Goal: Task Accomplishment & Management: Complete application form

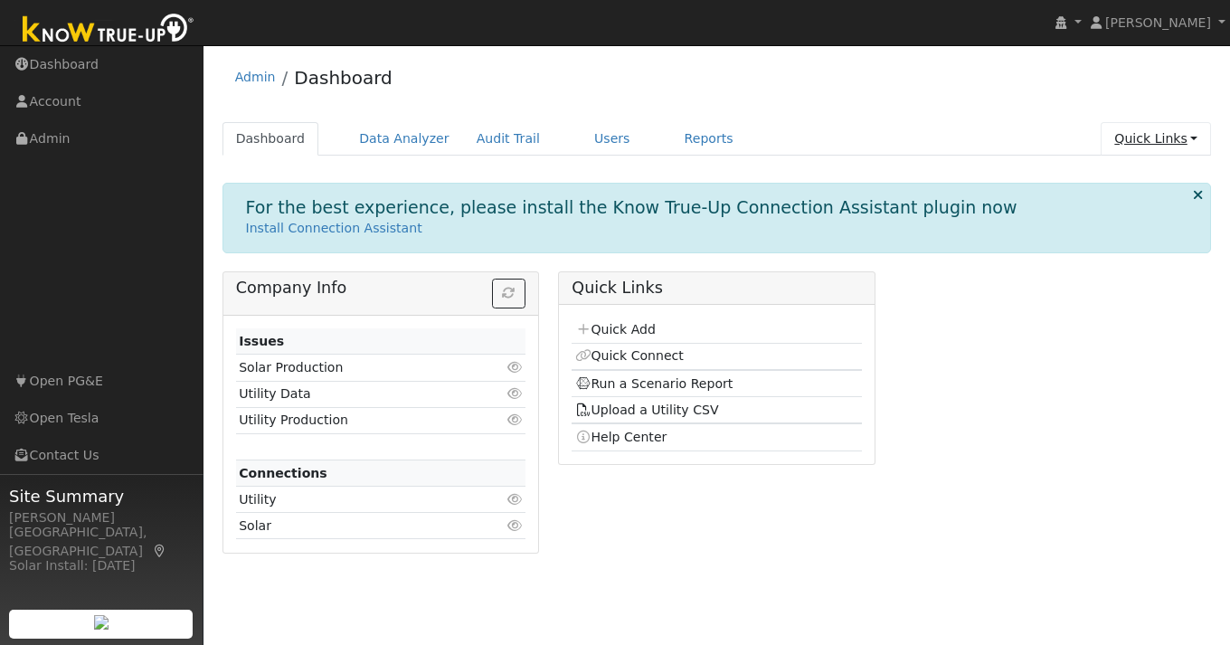
click at [1189, 137] on link "Quick Links" at bounding box center [1156, 138] width 110 height 33
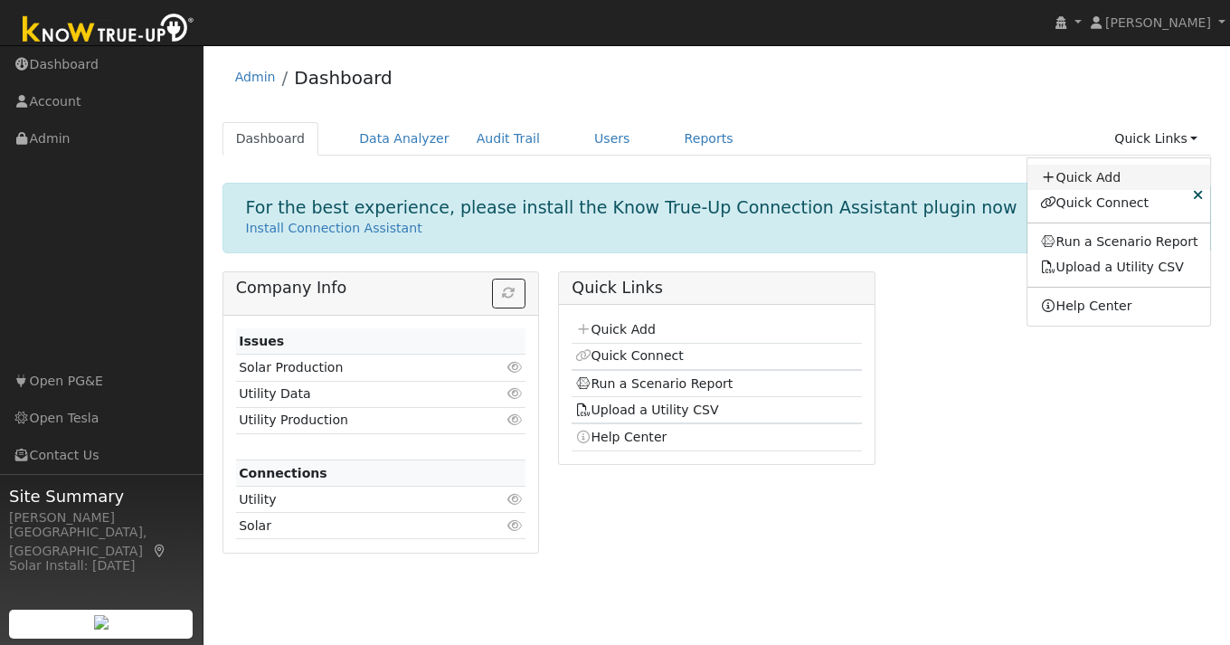
click at [1094, 175] on link "Quick Add" at bounding box center [1119, 177] width 184 height 25
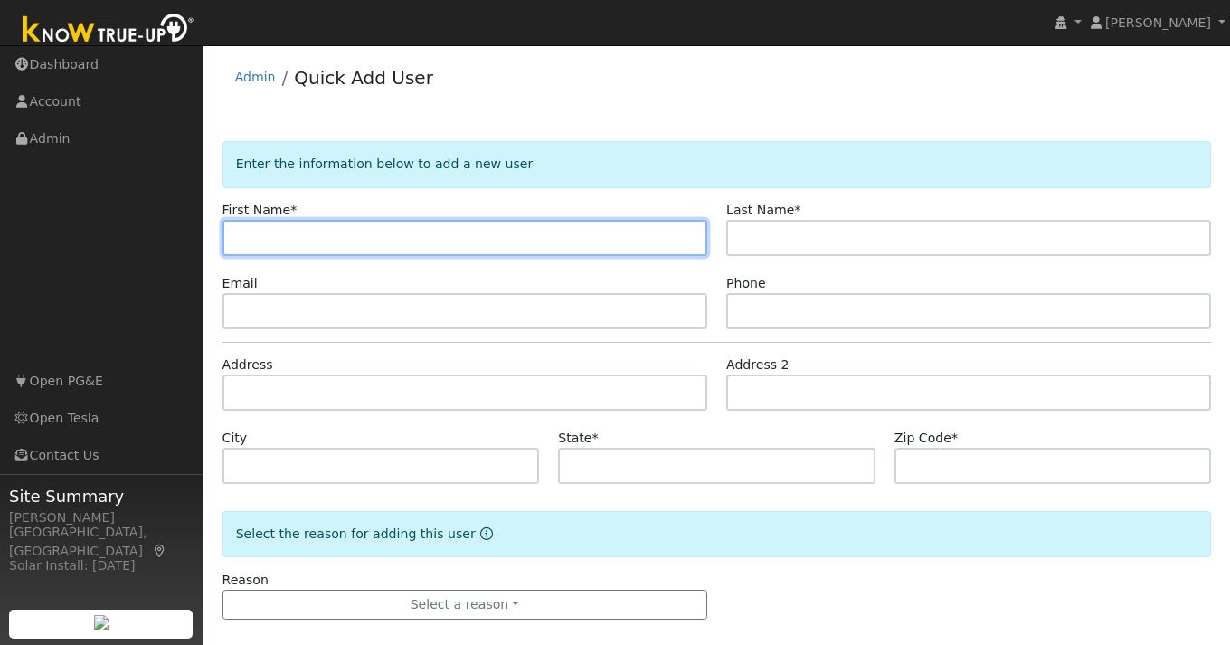
paste input "[PERSON_NAME]"
type input "[PERSON_NAME]"
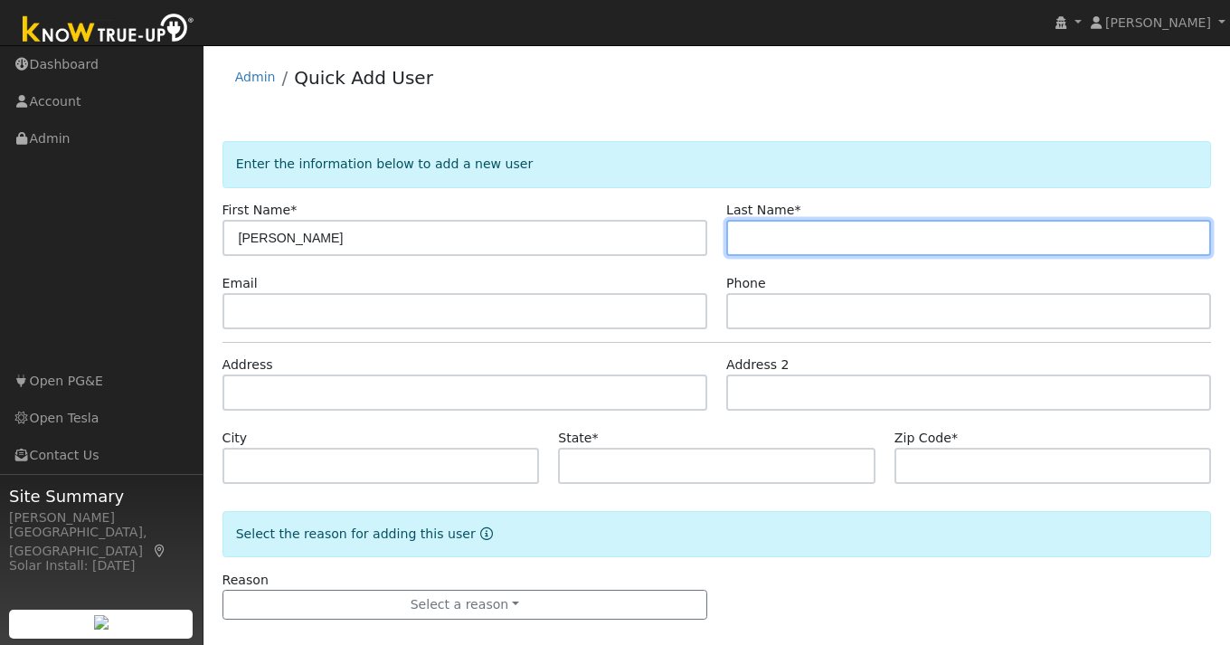
click at [817, 246] on input "text" at bounding box center [968, 238] width 485 height 36
paste input "[PERSON_NAME]"
click at [747, 235] on input "[PERSON_NAME]" at bounding box center [968, 238] width 485 height 36
type input "[PERSON_NAME]"
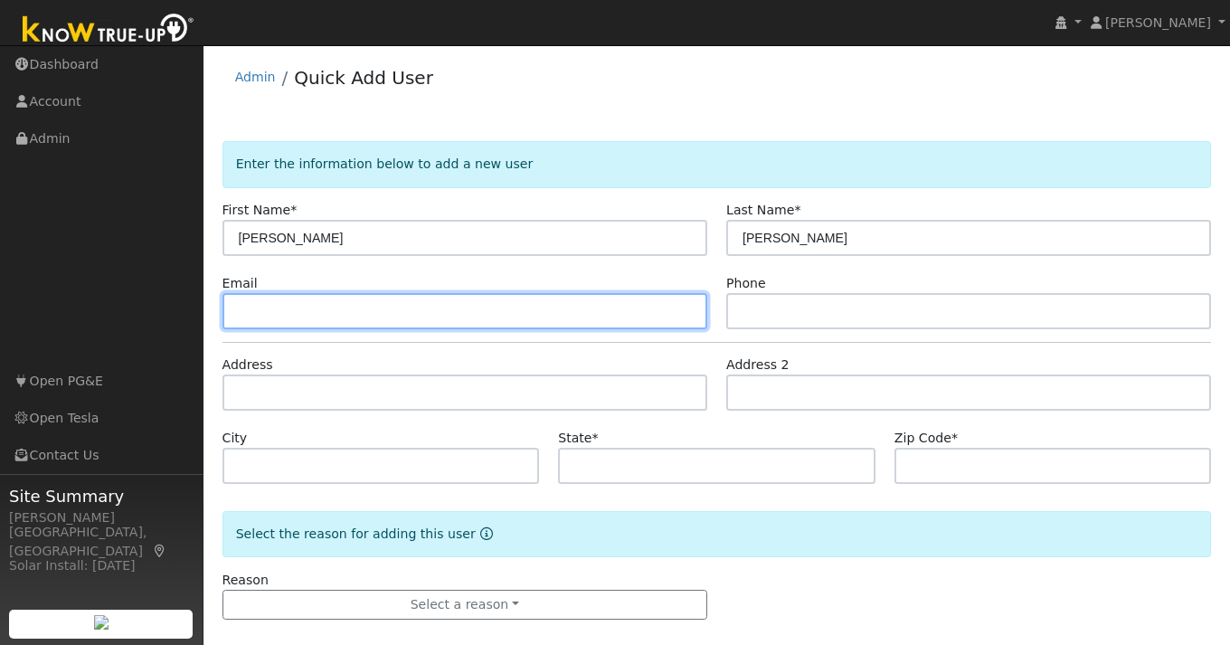
click at [324, 317] on input "text" at bounding box center [464, 311] width 485 height 36
paste input "[EMAIL_ADDRESS][DOMAIN_NAME]"
type input "[EMAIL_ADDRESS][DOMAIN_NAME]"
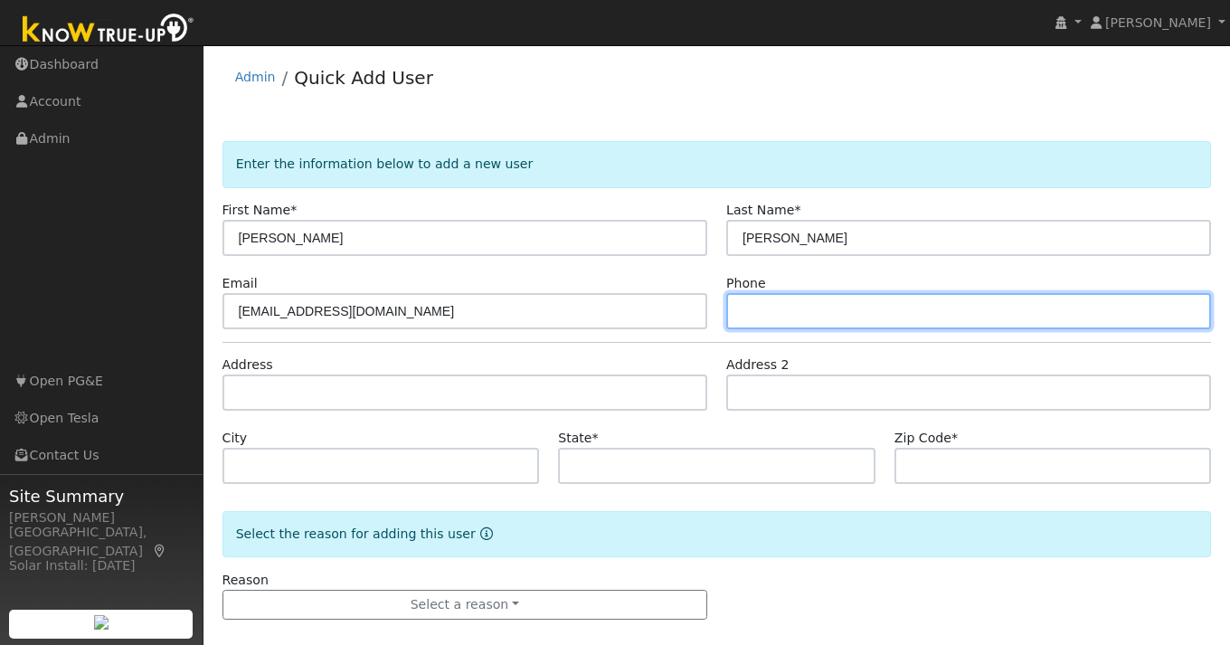
click at [776, 314] on input "text" at bounding box center [968, 311] width 485 height 36
paste input "408-256-2264"
type input "408-256-2264"
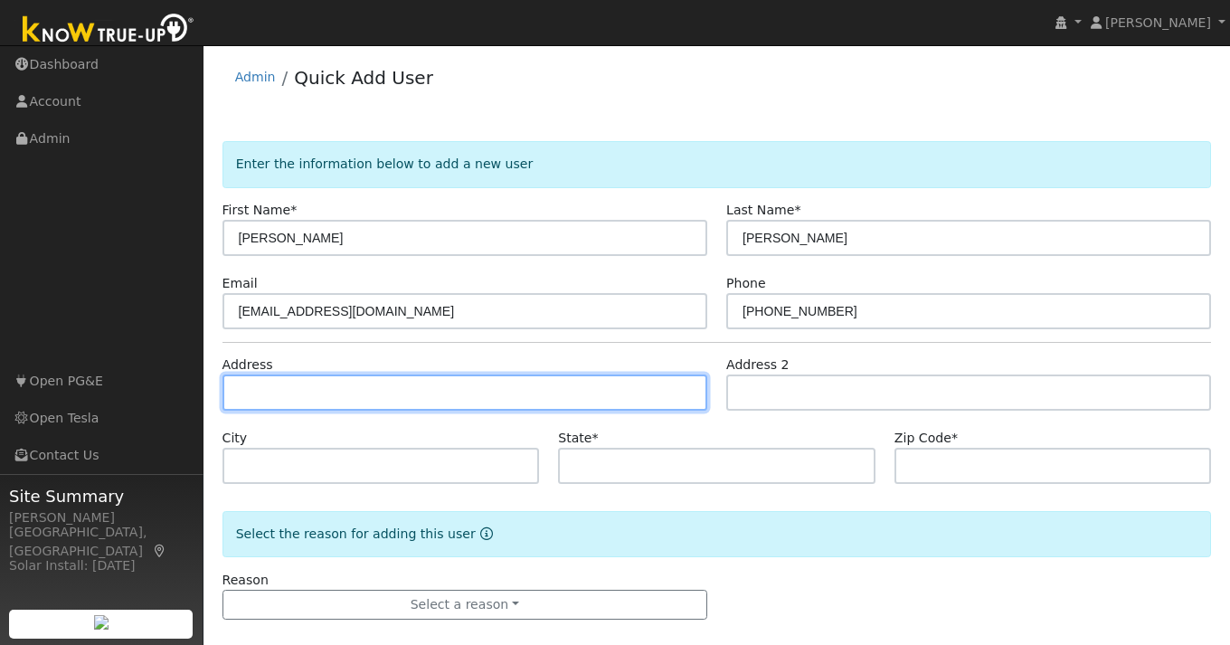
click at [355, 388] on input "text" at bounding box center [464, 392] width 485 height 36
paste input "5817 Badger Ct"
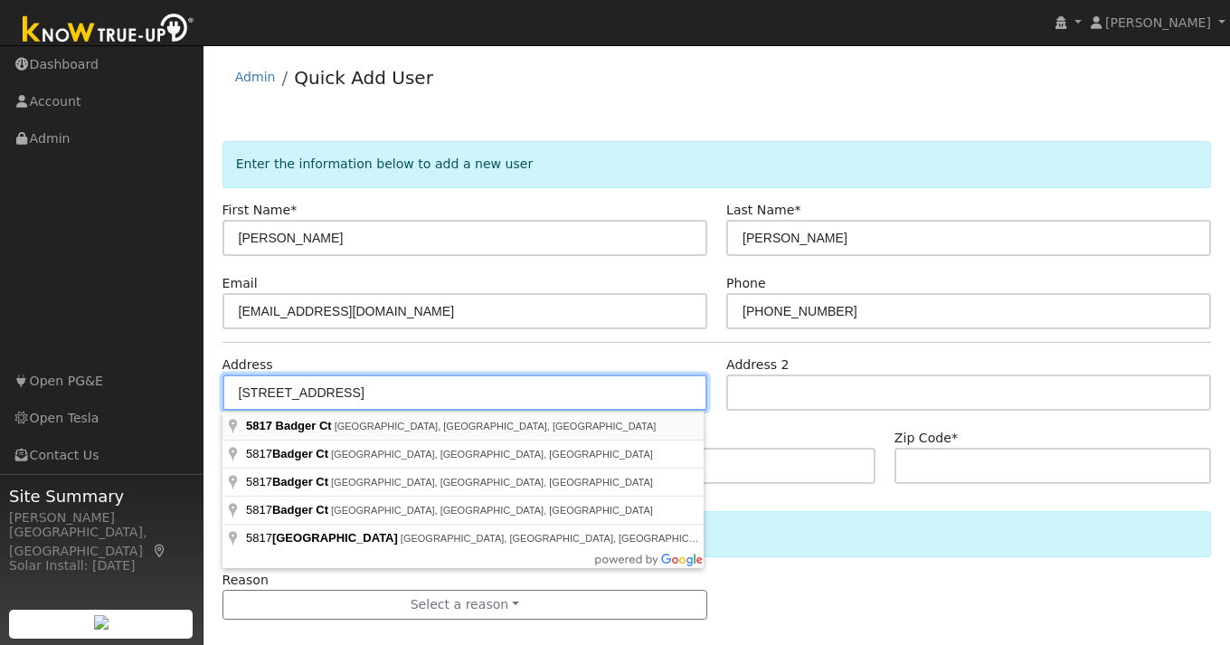
type input "5817 Badger Court"
type input "Castro Valley"
type input "CA"
type input "94552"
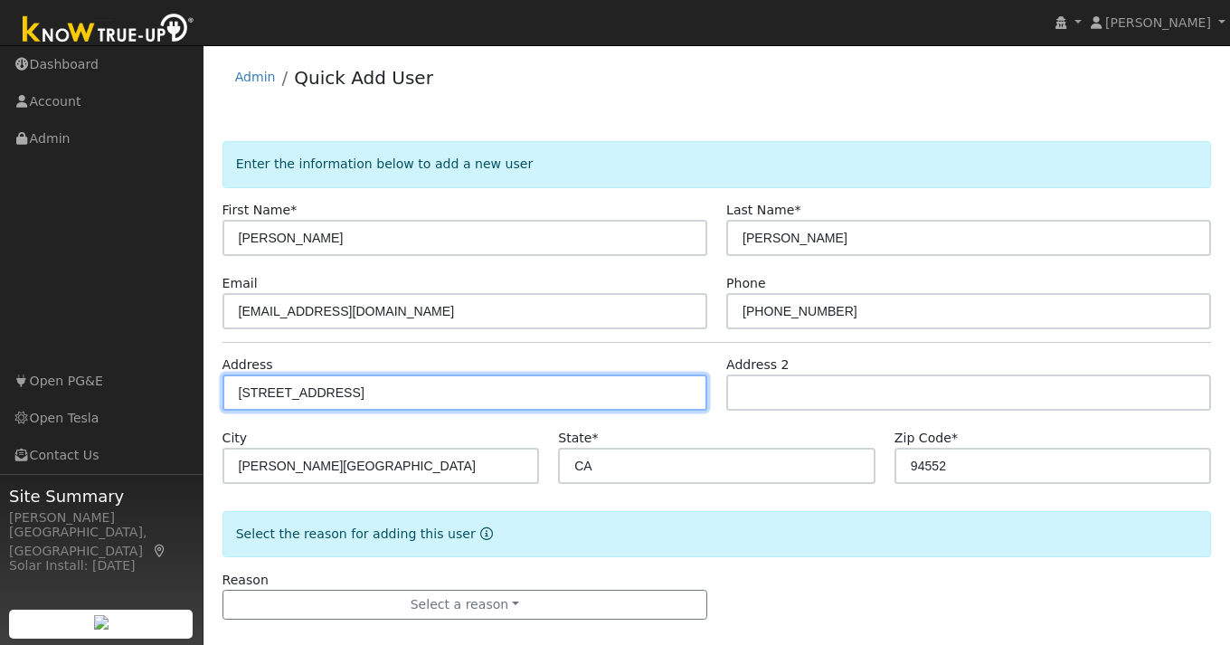
scroll to position [20, 0]
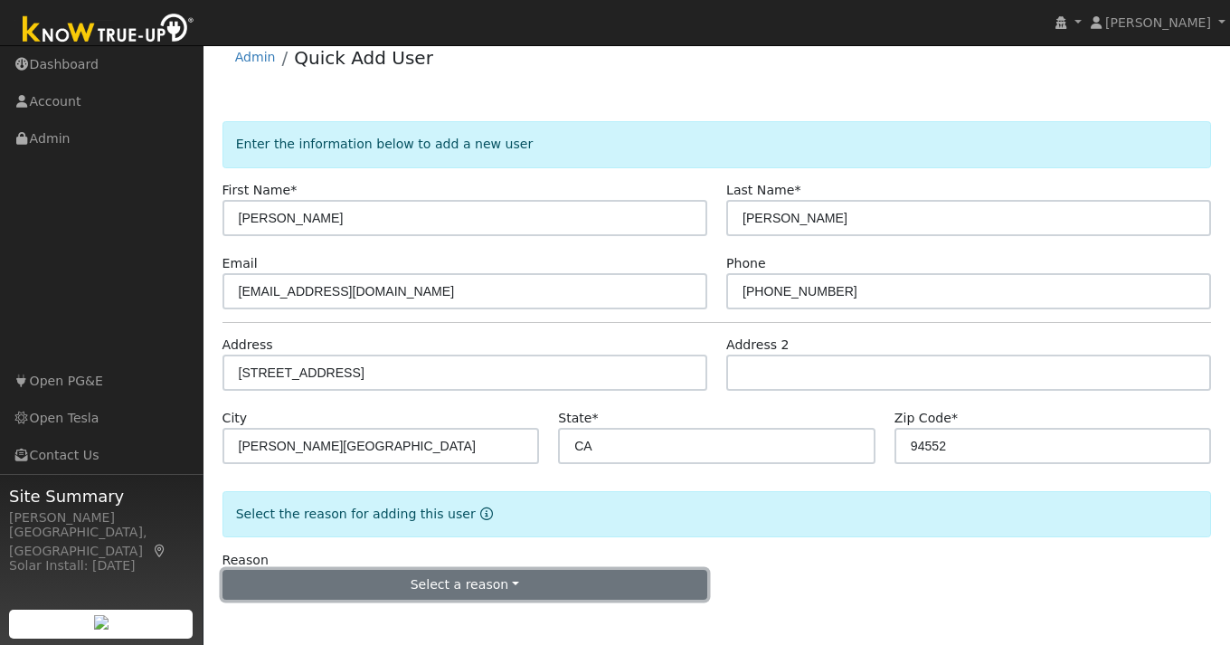
click at [418, 586] on button "Select a reason" at bounding box center [464, 585] width 485 height 31
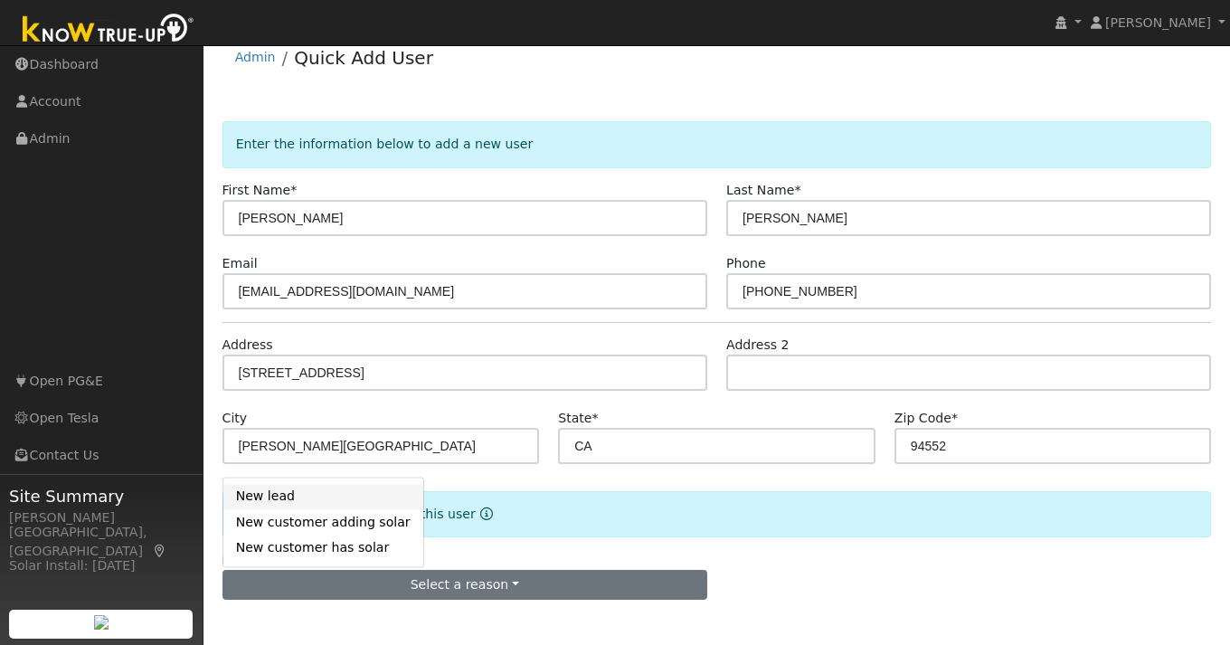
click at [298, 498] on link "New lead" at bounding box center [323, 496] width 200 height 25
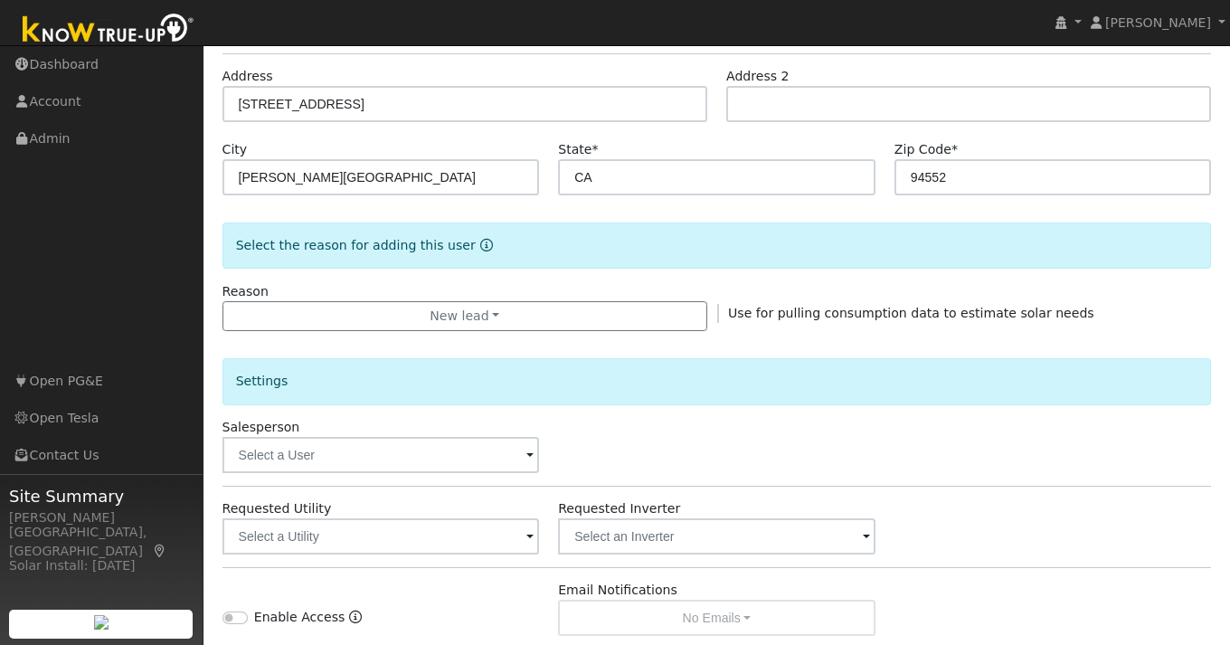
scroll to position [524, 0]
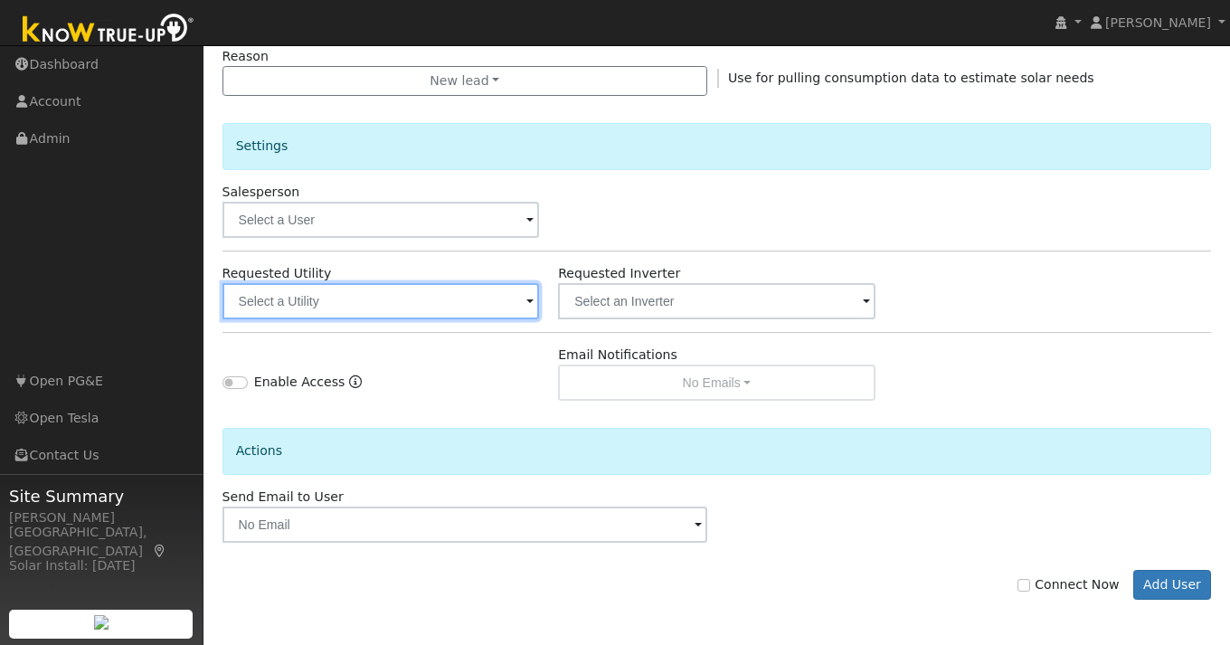
click at [519, 296] on input "text" at bounding box center [380, 301] width 317 height 36
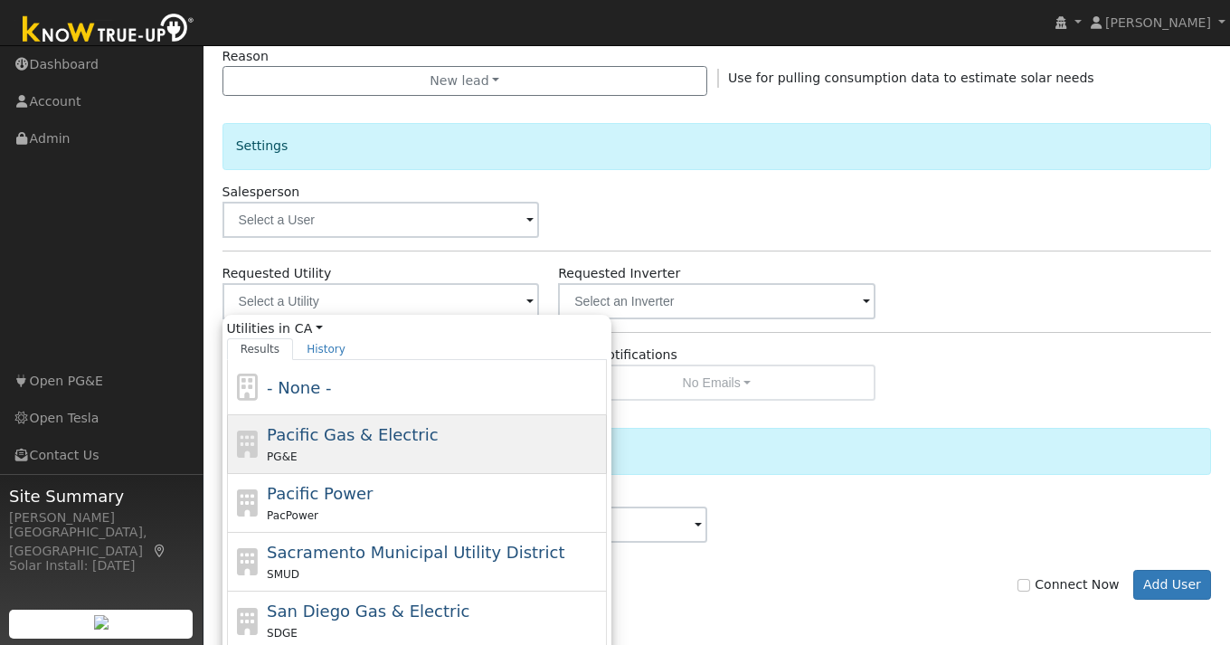
click at [456, 452] on div "PG&E" at bounding box center [435, 456] width 336 height 19
type input "Pacific Gas & Electric"
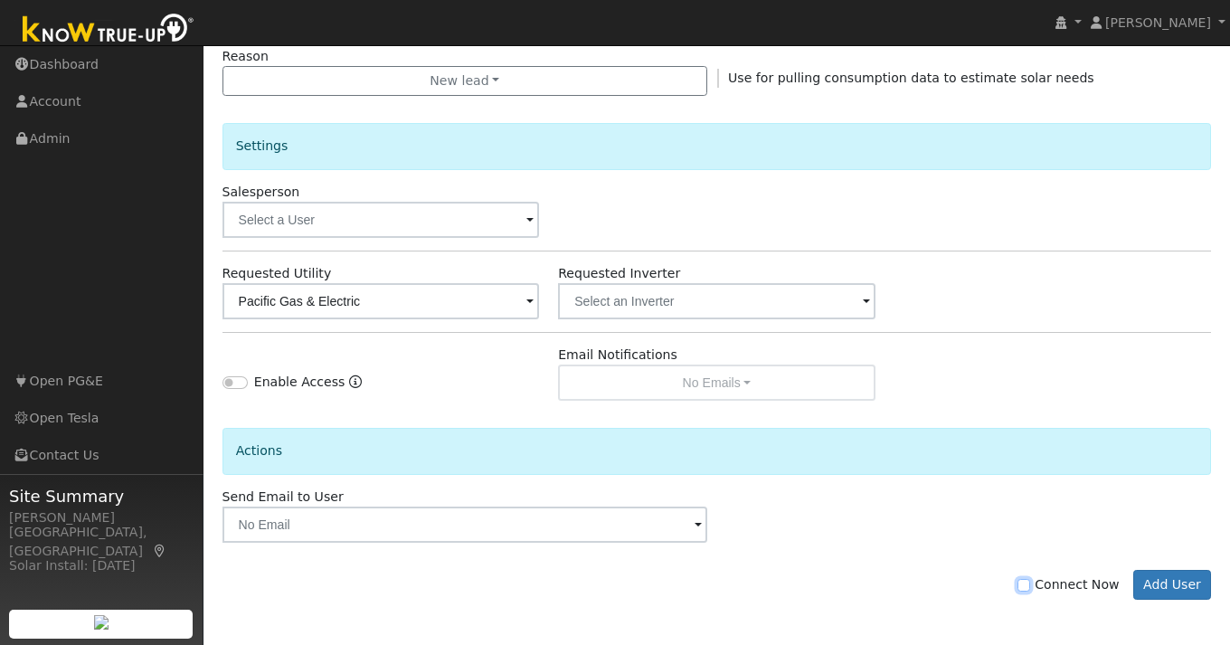
click at [1030, 590] on input "Connect Now" at bounding box center [1023, 585] width 13 height 13
checkbox input "true"
click at [1178, 591] on button "Add User" at bounding box center [1172, 585] width 79 height 31
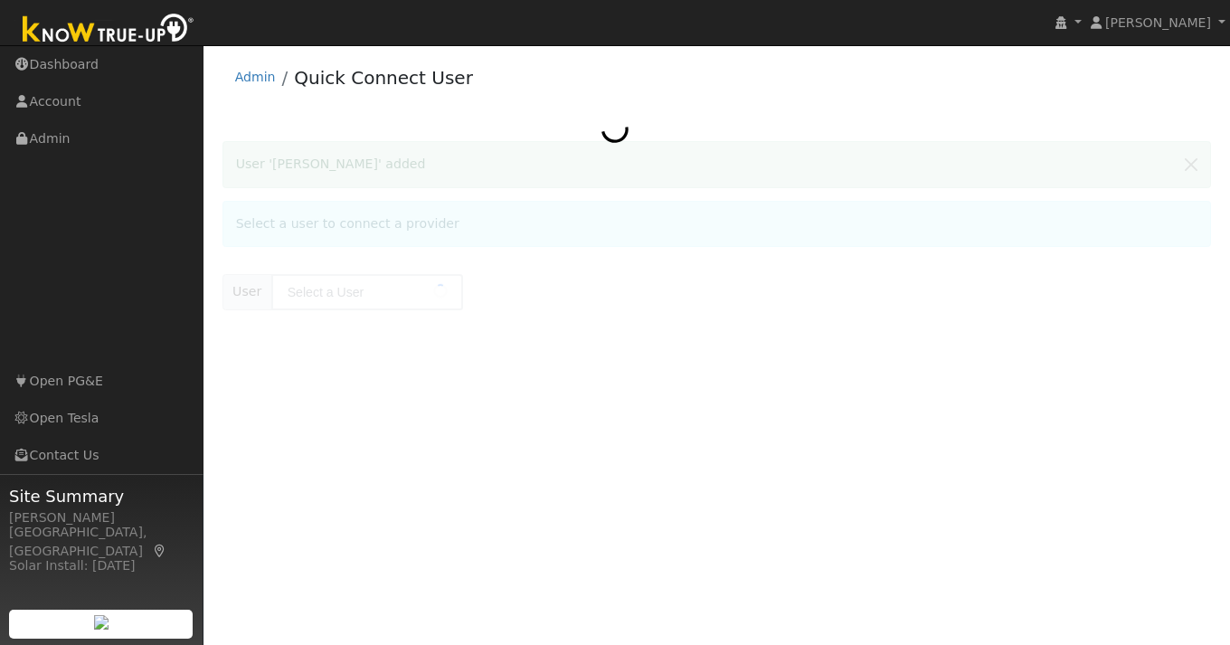
type input "[PERSON_NAME]"
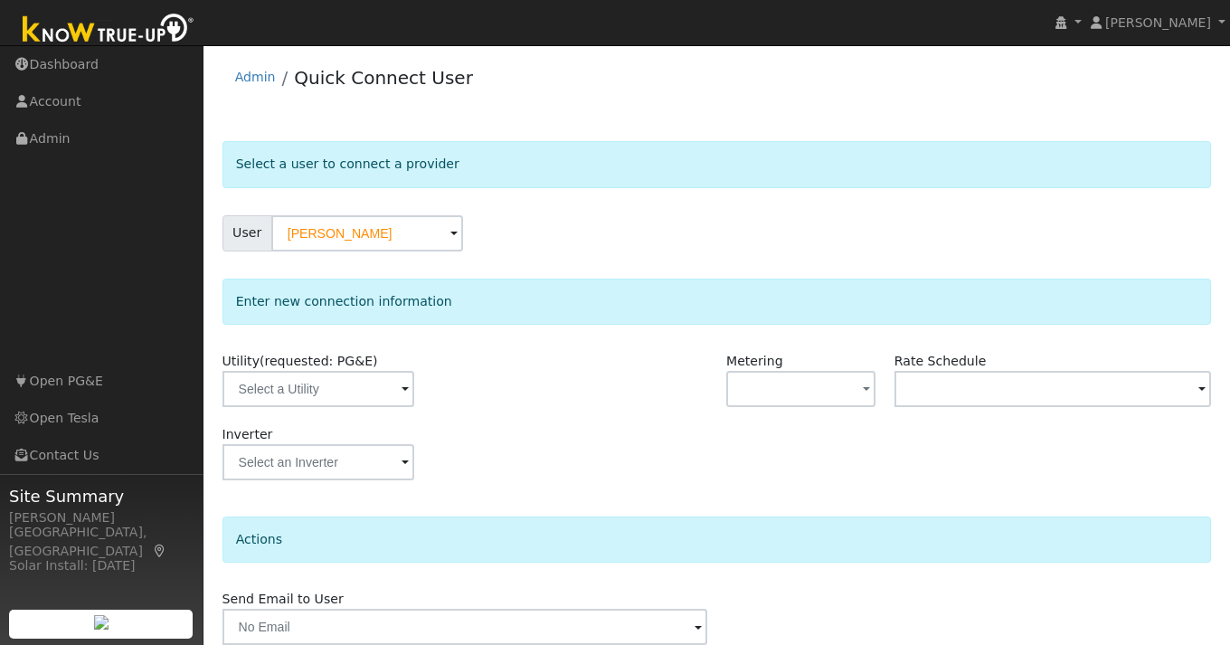
click at [402, 393] on span at bounding box center [405, 390] width 7 height 21
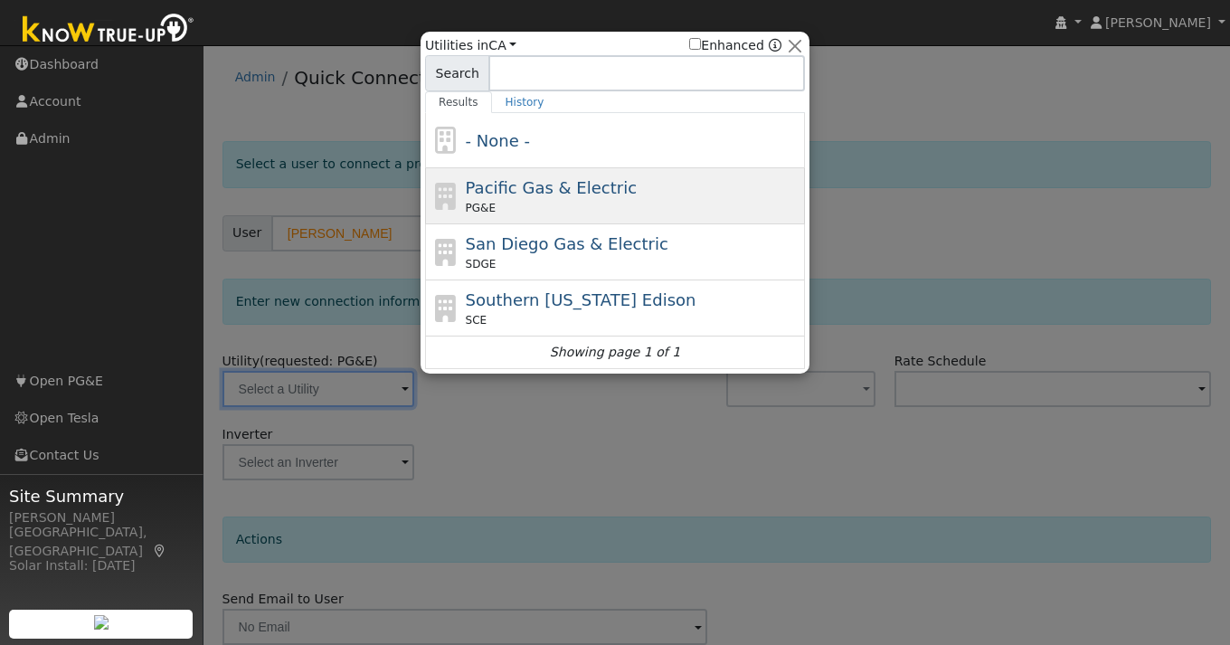
click at [590, 203] on div "PG&E" at bounding box center [634, 208] width 336 height 16
type input "PG&E"
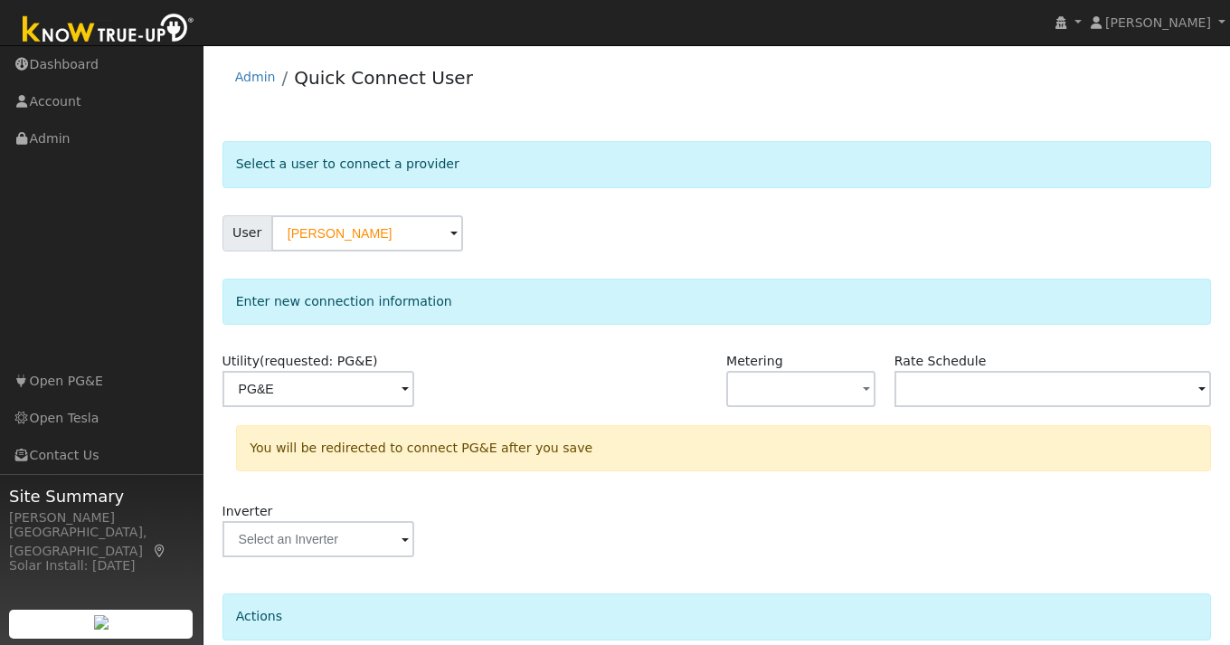
scroll to position [153, 0]
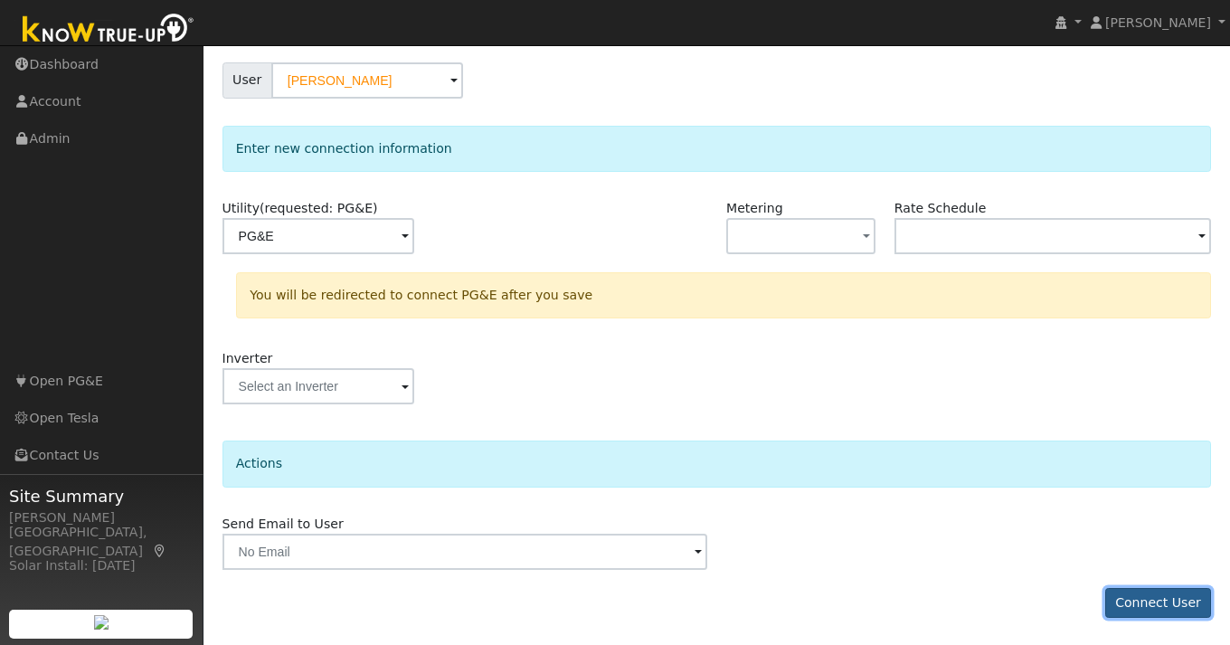
click at [1152, 592] on button "Connect User" at bounding box center [1158, 603] width 107 height 31
